Goal: Contribute content: Contribute content

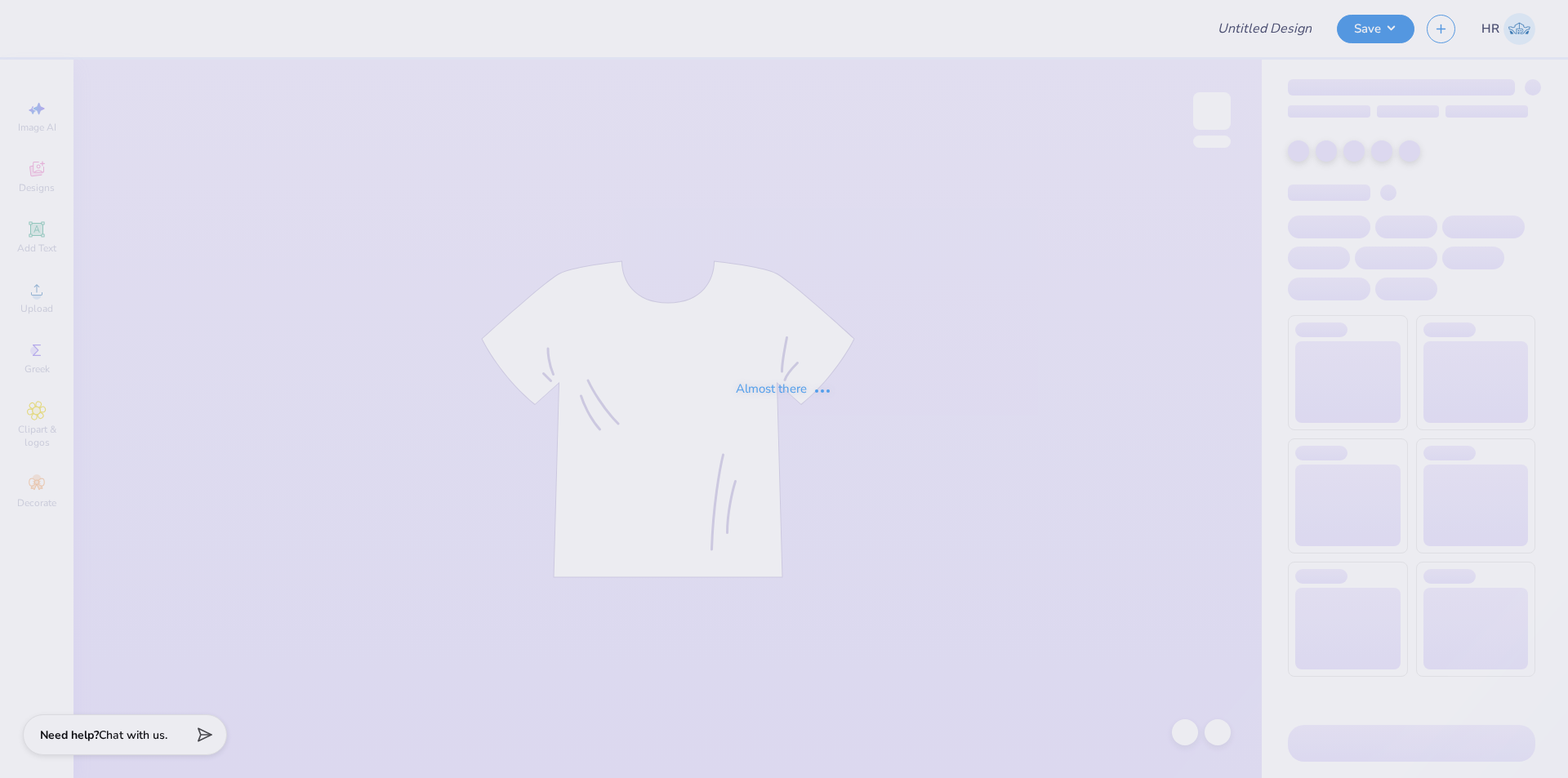
type input "Theta Senior Shirts"
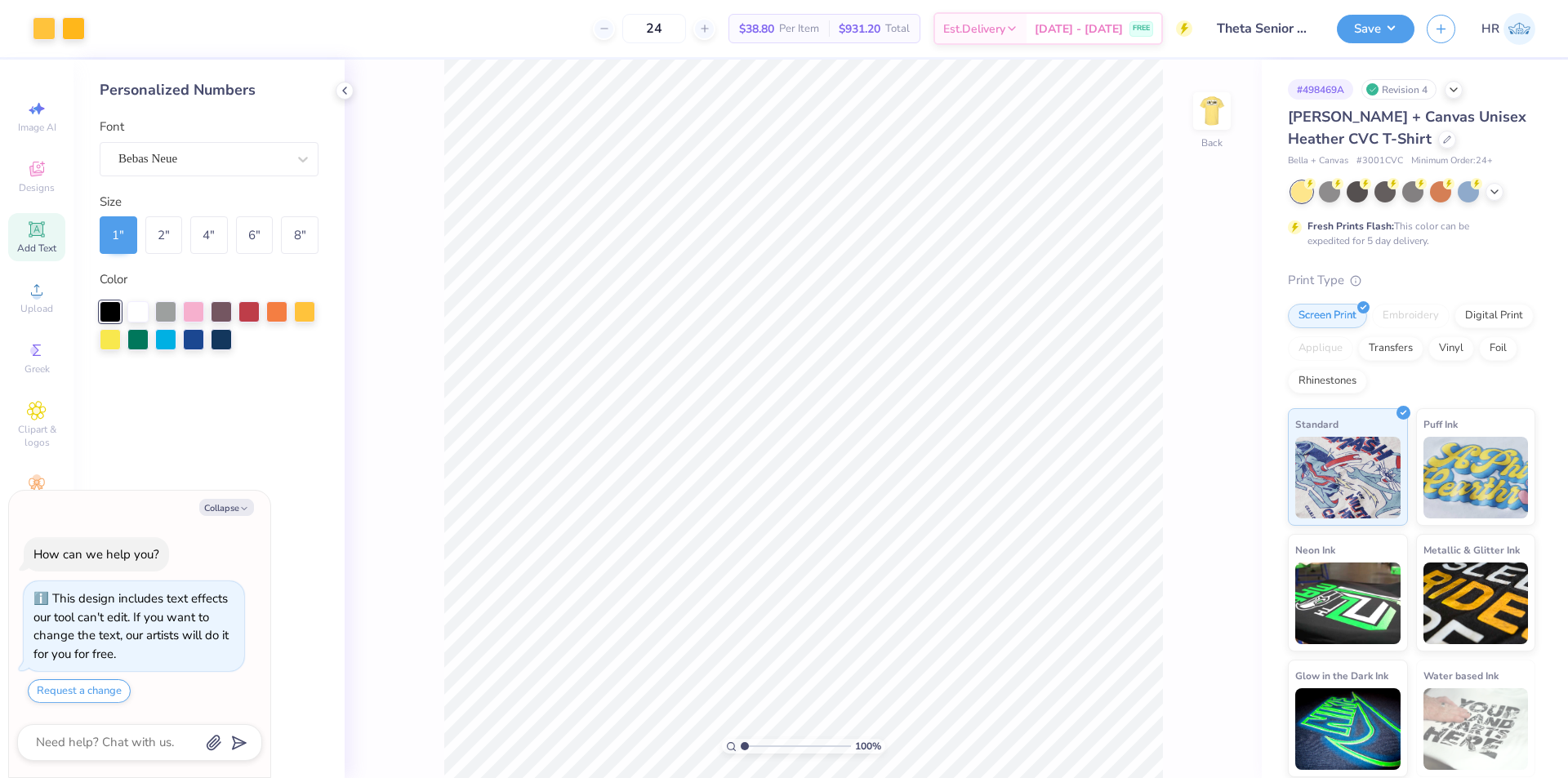
type textarea "x"
type input "1.35006143669128"
type textarea "x"
type input "5.47860533190648"
type textarea "x"
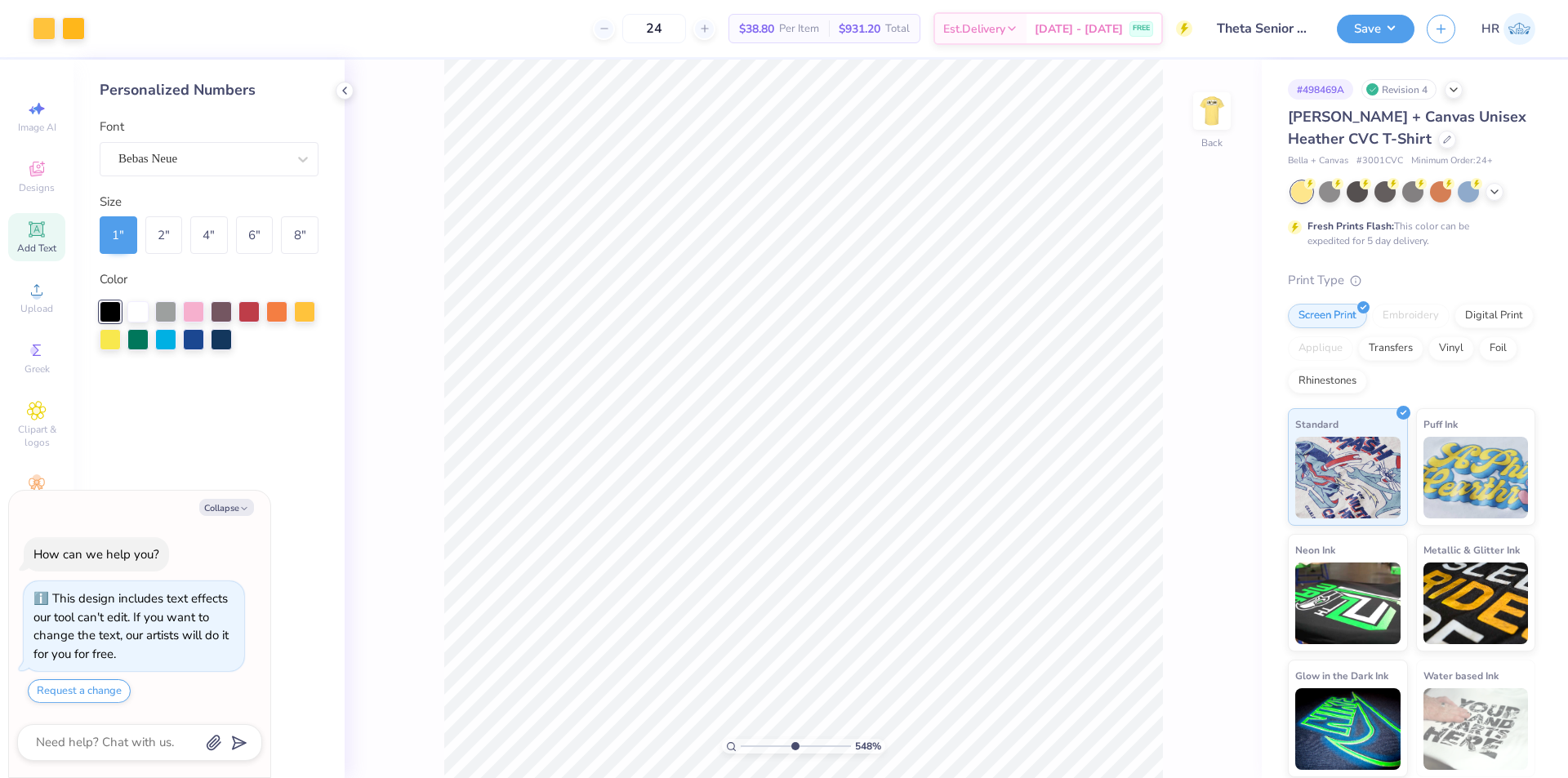
type input "5.47860533190648"
type textarea "x"
type input "5.47860533190648"
type textarea "x"
type input "5.47860533190648"
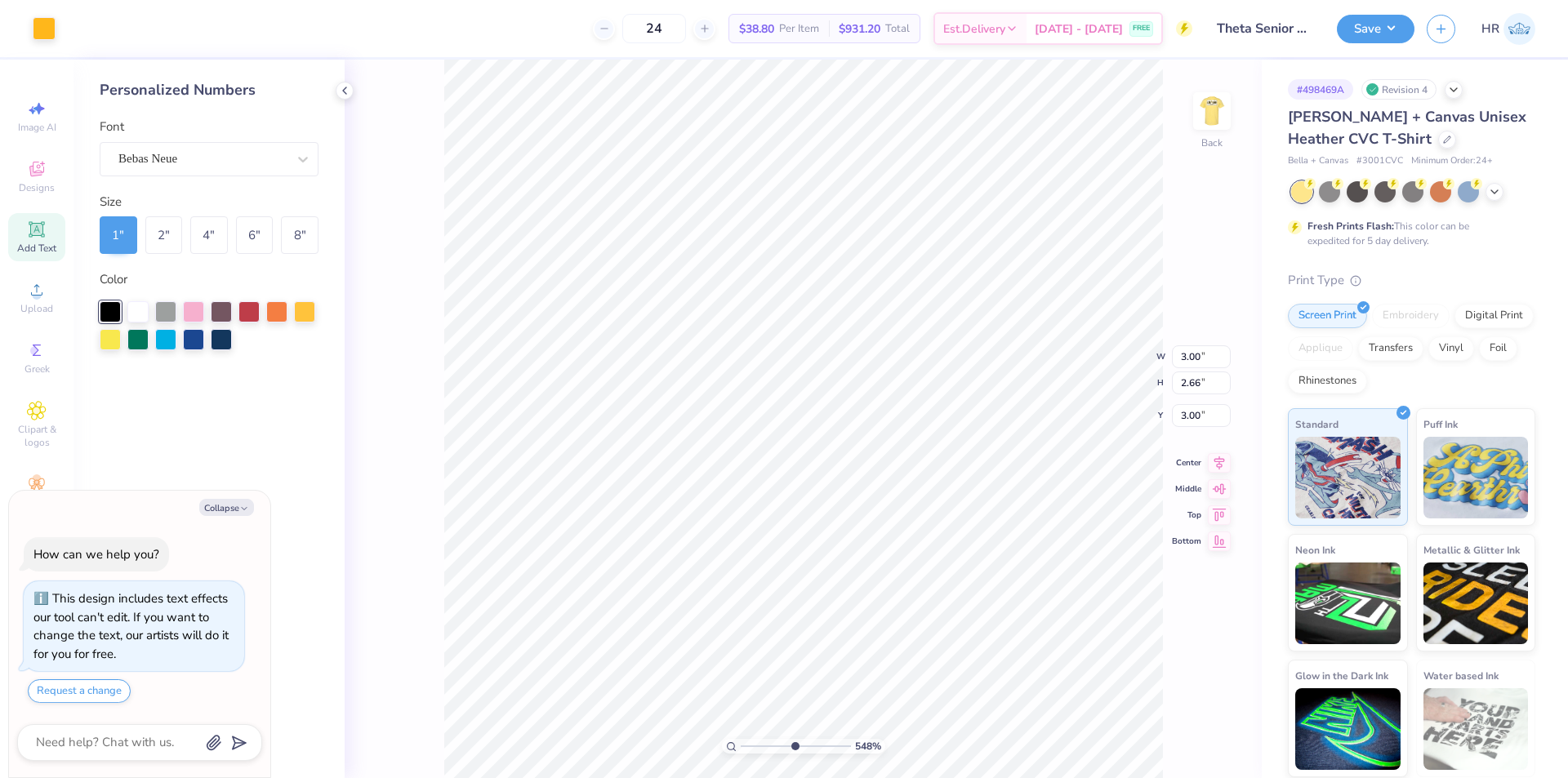
type textarea "x"
type input "5.47860533190648"
type input "2.91"
type textarea "x"
type input "5.47860533190648"
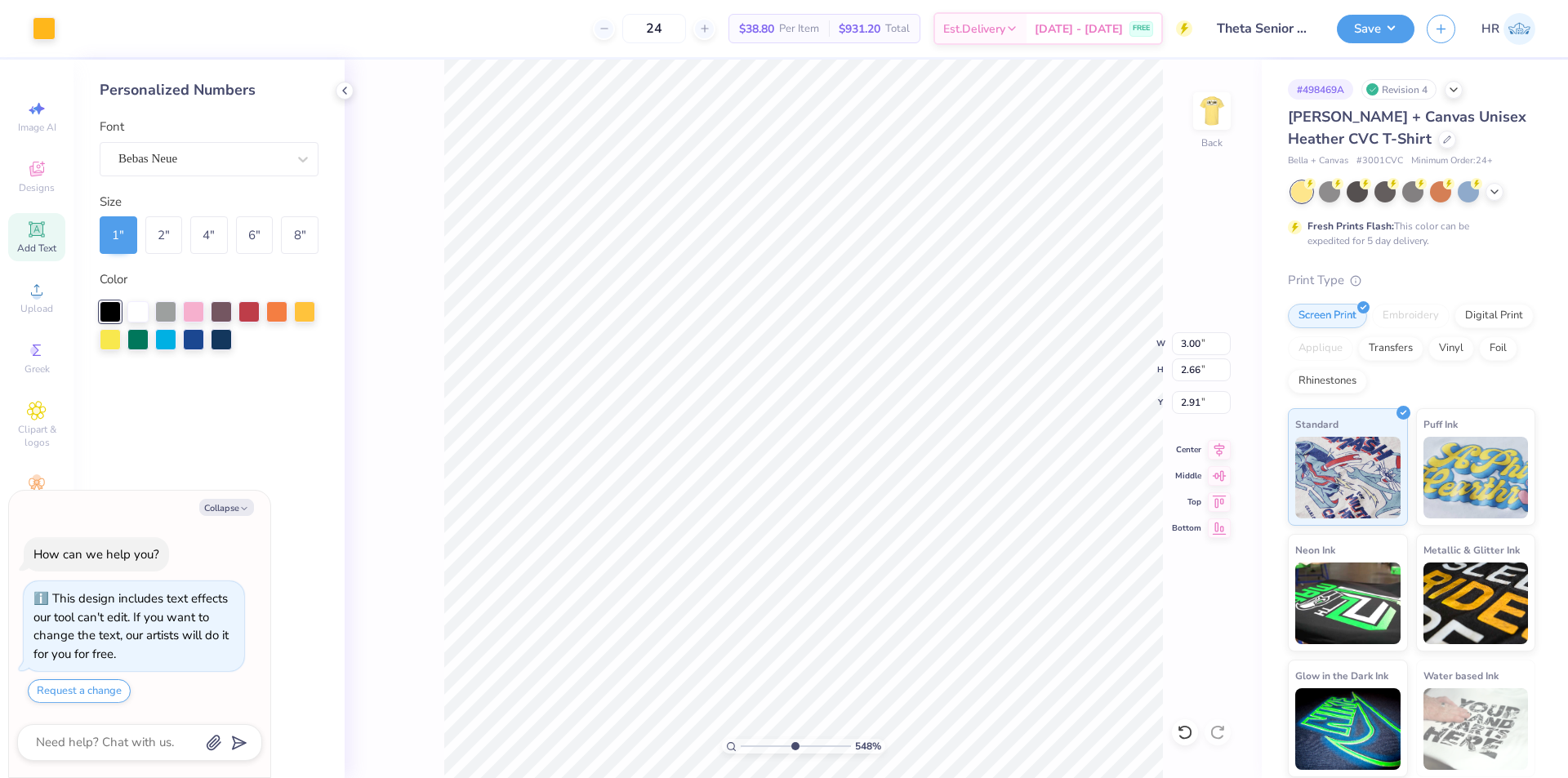
type textarea "x"
type input "5.47860533190648"
type textarea "x"
type input "5.47860533190648"
type textarea "x"
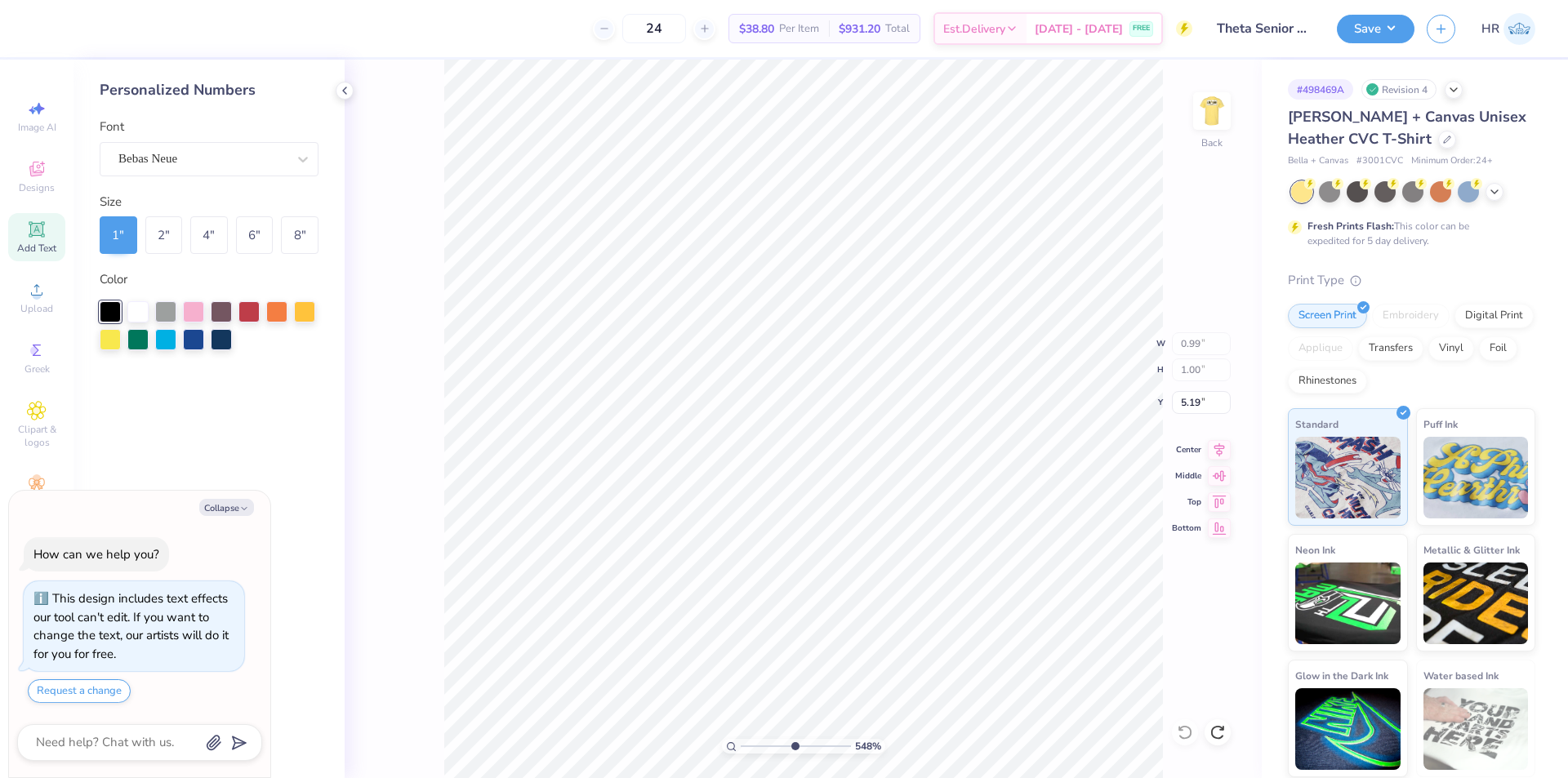
type input "5.47860533190648"
type textarea "x"
type input "5.47860533190648"
type textarea "x"
type input "5.47860533190648"
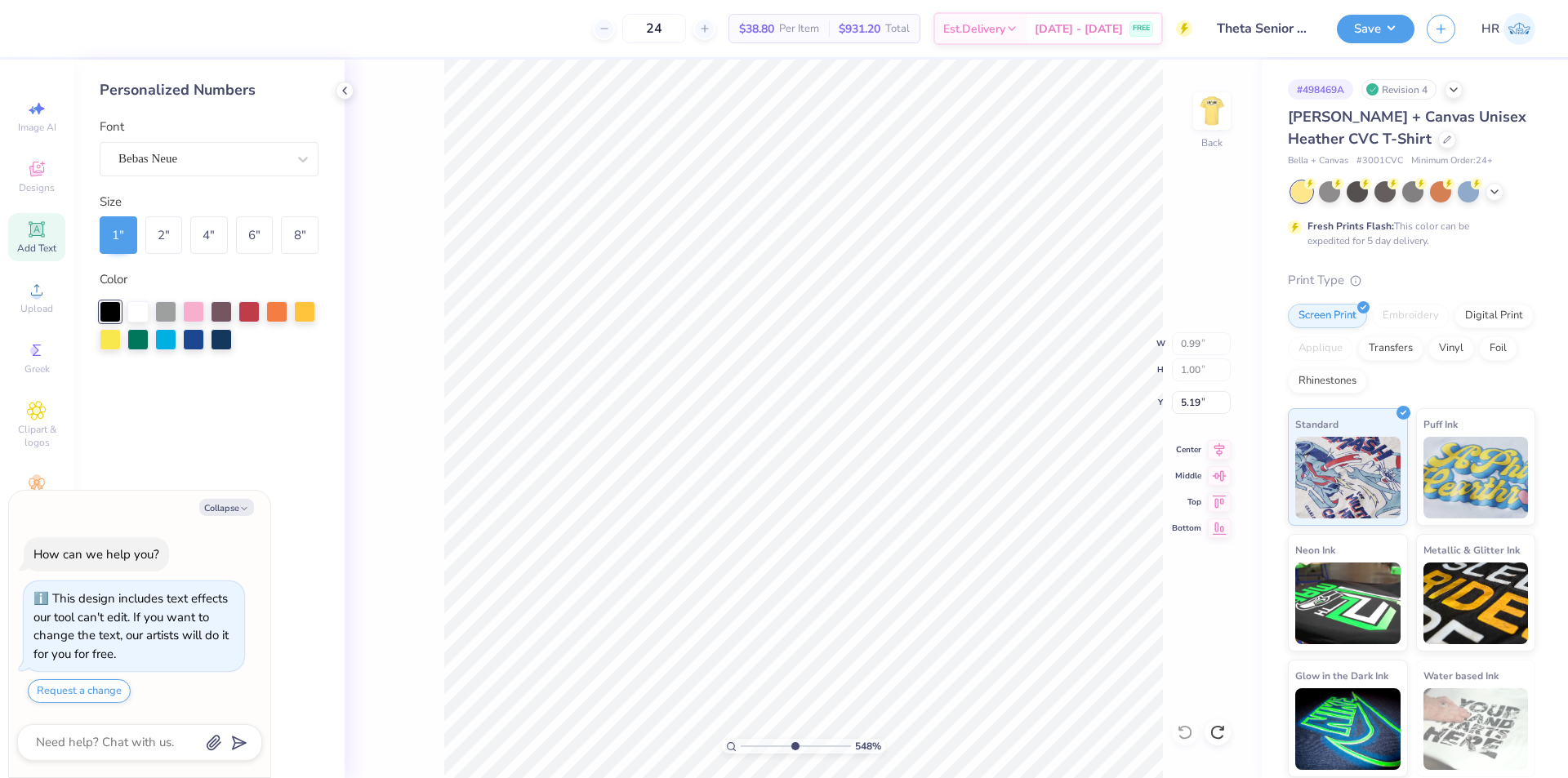
type input "5.32"
type textarea "x"
type input "5.47860533190648"
type textarea "x"
type input "5.47860533190648"
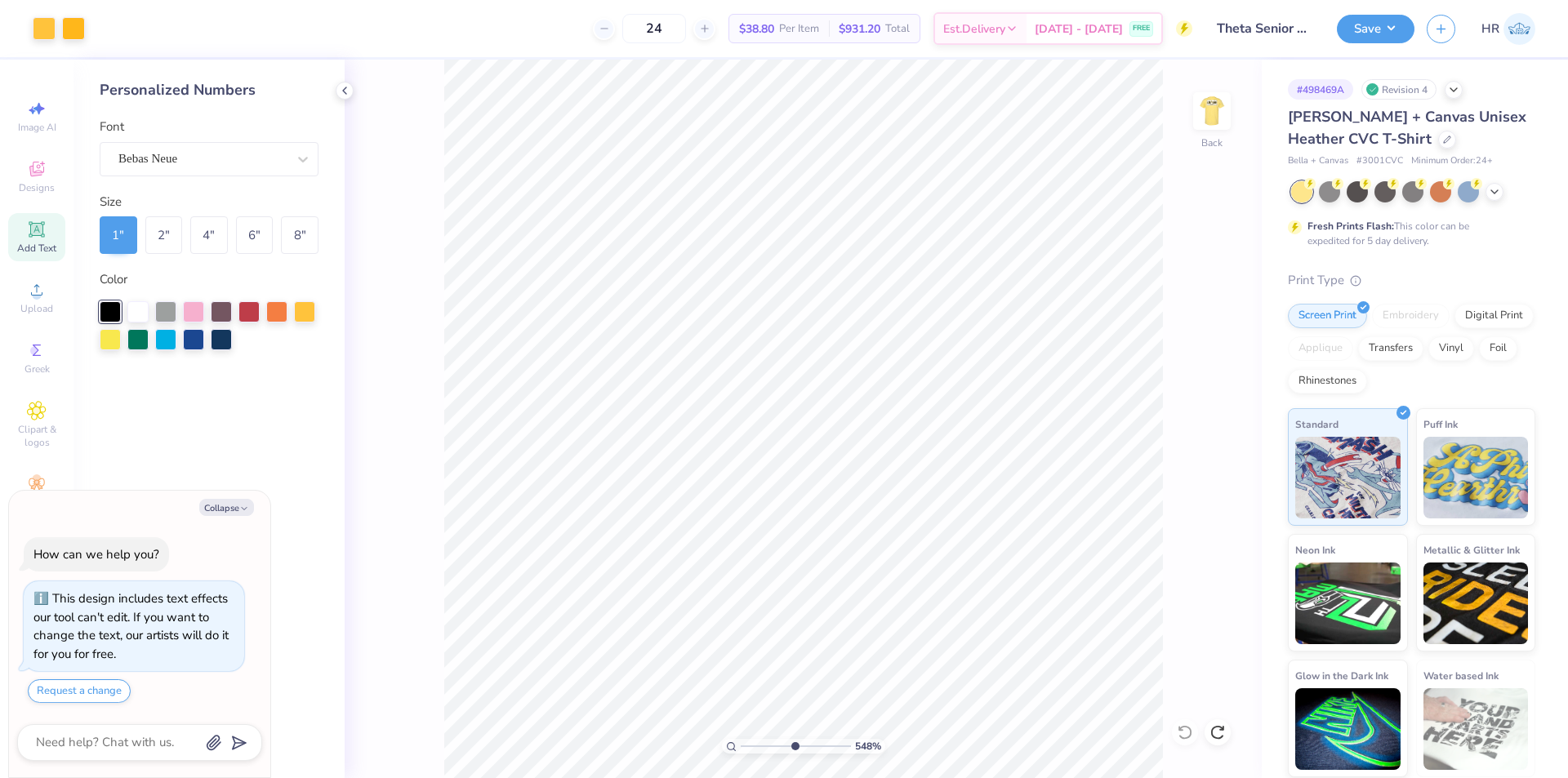
type textarea "x"
type input "1"
type textarea "x"
type input "6.69225330157204"
click at [1204, 402] on input "5.19" at bounding box center [1201, 403] width 59 height 23
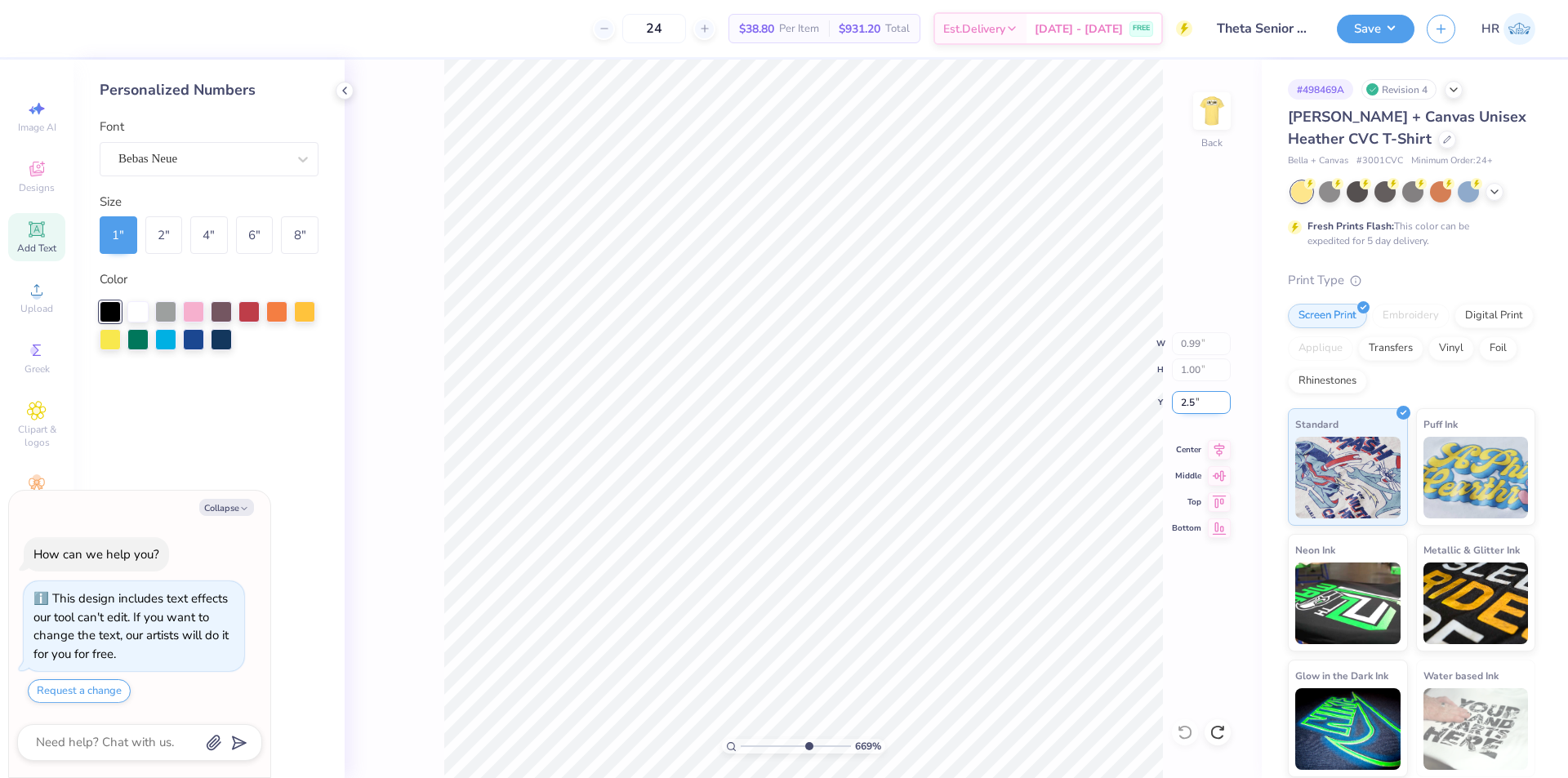
type input "2.5"
type textarea "x"
type input "6.69225330157204"
type input "2.50"
type textarea "x"
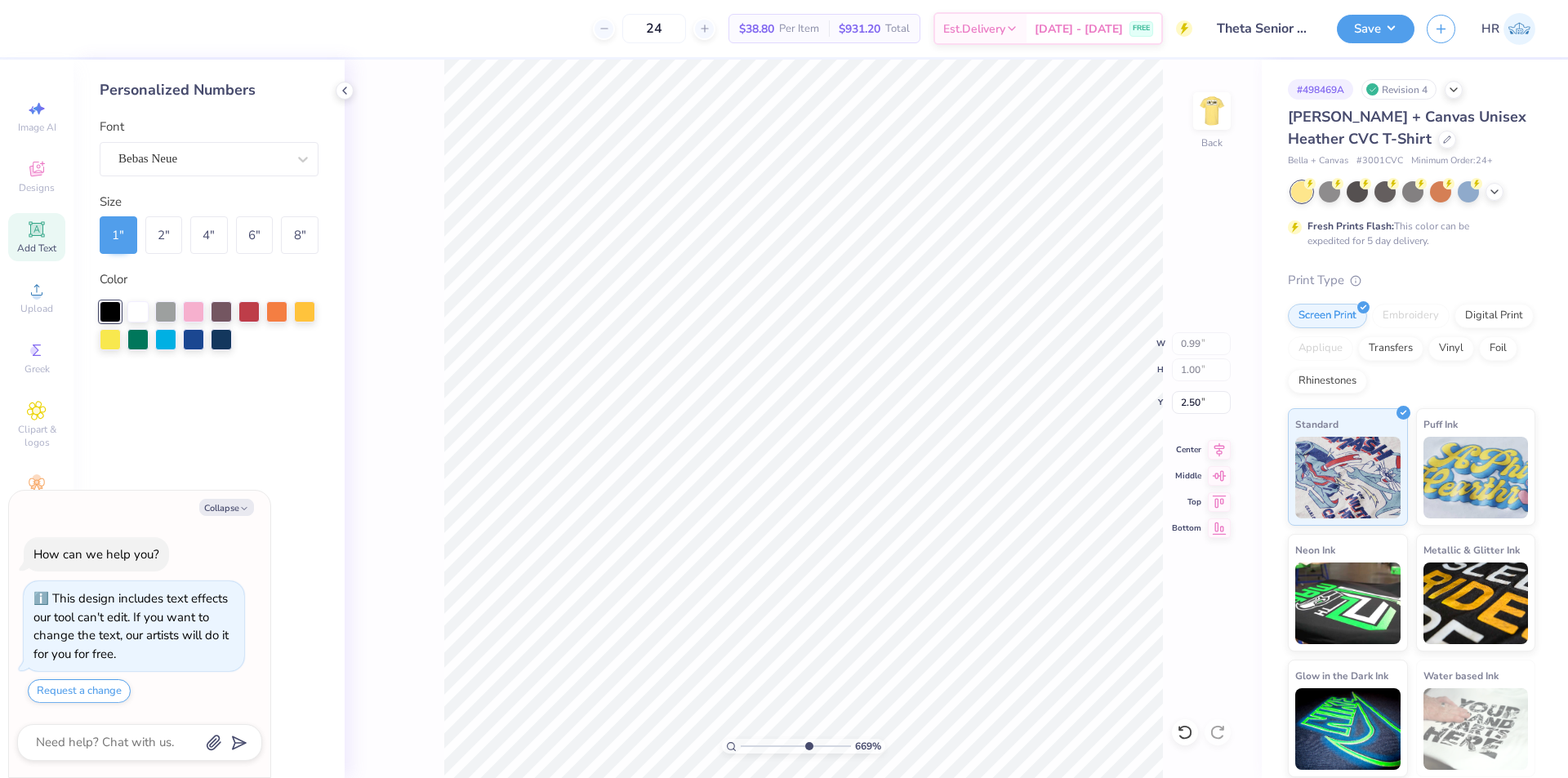
type input "6.69225330157204"
type textarea "x"
type input "6.69225330157204"
type input "5.46"
